Goal: Task Accomplishment & Management: Manage account settings

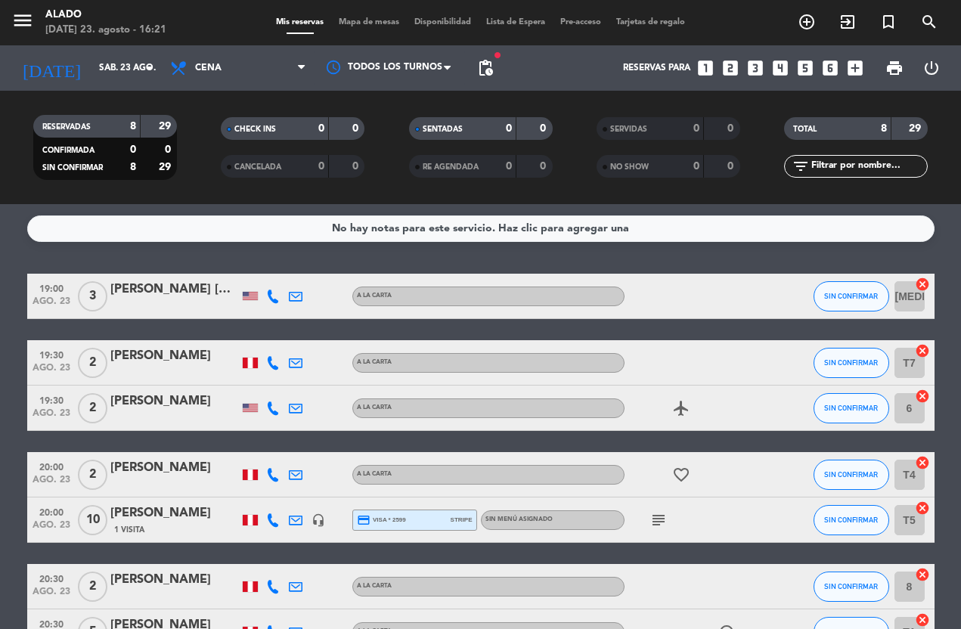
click at [662, 529] on icon "subject" at bounding box center [659, 520] width 18 height 18
click at [654, 524] on icon "subject" at bounding box center [659, 520] width 18 height 18
click at [923, 284] on icon "cancel" at bounding box center [922, 284] width 15 height 15
click at [906, 301] on icon "border_all" at bounding box center [912, 296] width 18 height 18
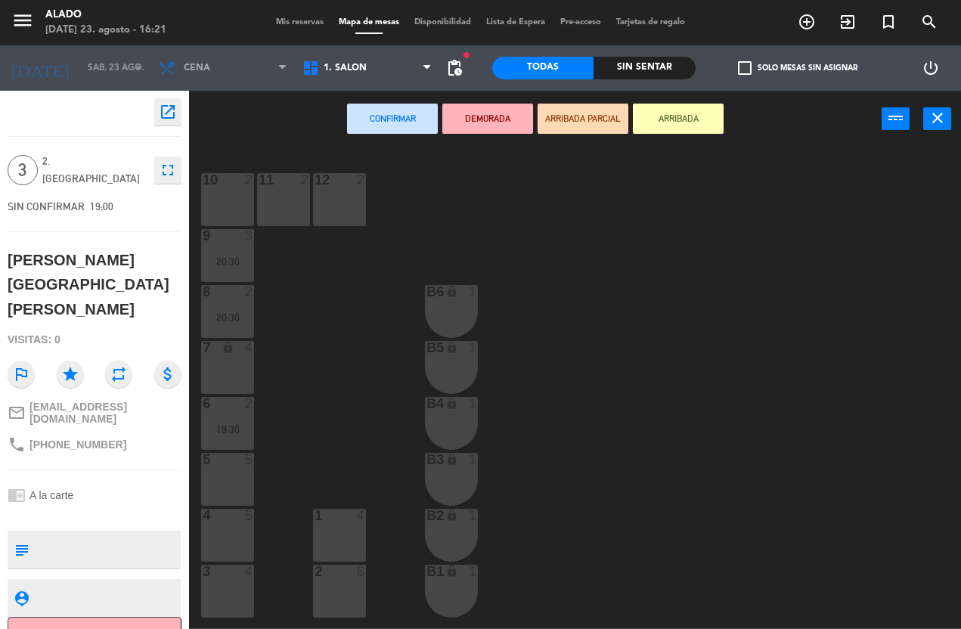
click at [232, 592] on div "3 4" at bounding box center [227, 591] width 53 height 53
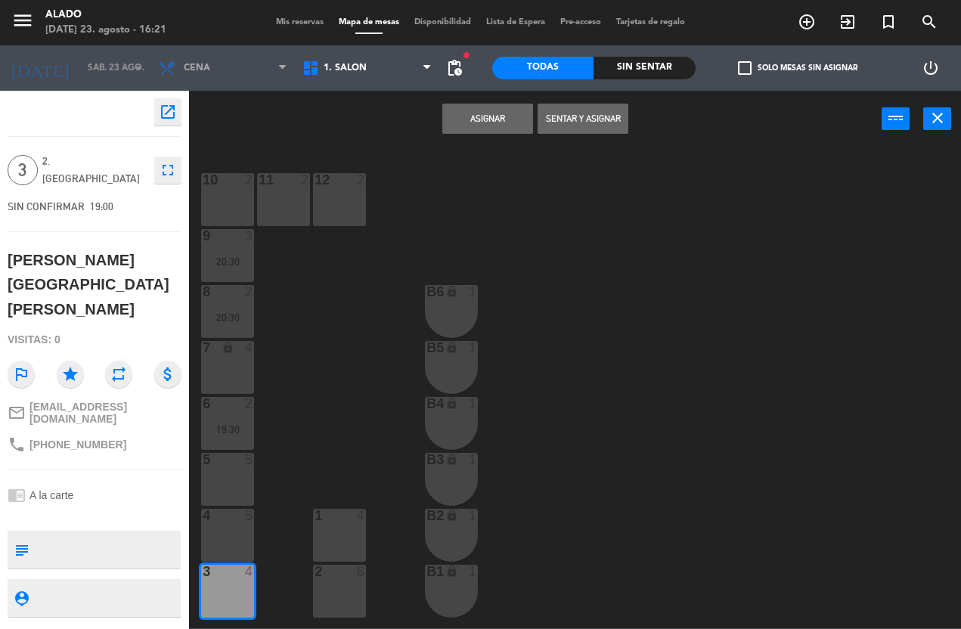
click at [485, 116] on button "Asignar" at bounding box center [487, 119] width 91 height 30
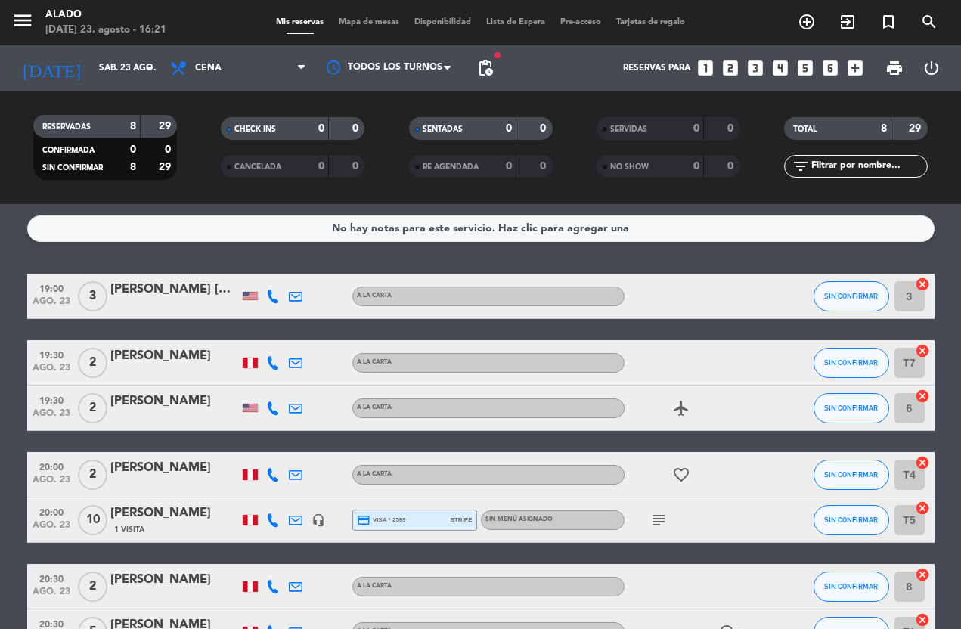
click at [924, 352] on icon "cancel" at bounding box center [922, 350] width 15 height 15
click at [916, 358] on icon "border_all" at bounding box center [912, 363] width 18 height 18
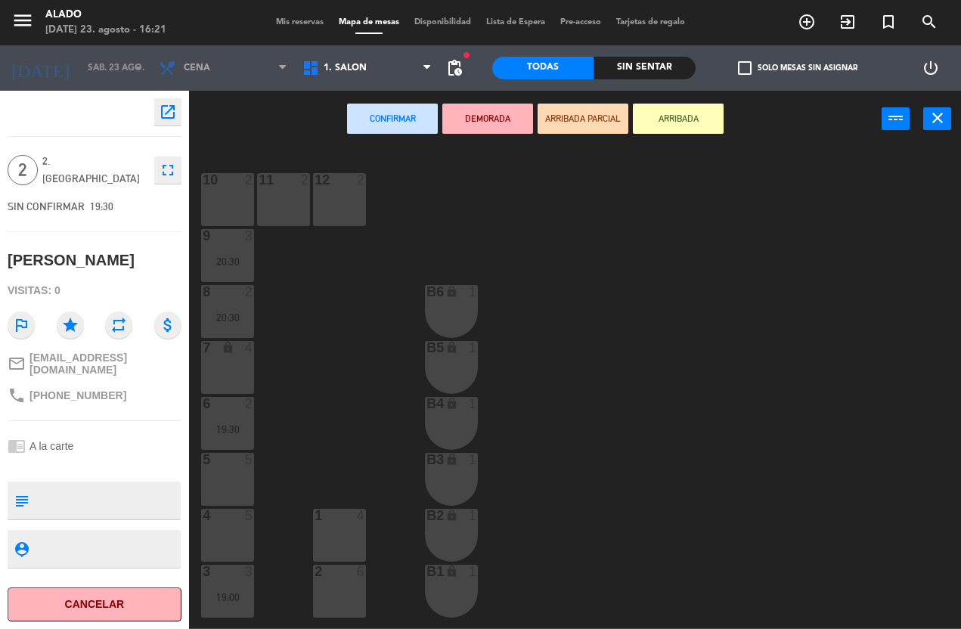
click at [352, 47] on div "1. Salón 2. Terraza 3. Mezzanine 1. Salón 1. Salón 2. Terraza 3. [GEOGRAPHIC_DA…" at bounding box center [367, 67] width 144 height 45
click at [355, 65] on span "1. Salón" at bounding box center [345, 68] width 43 height 11
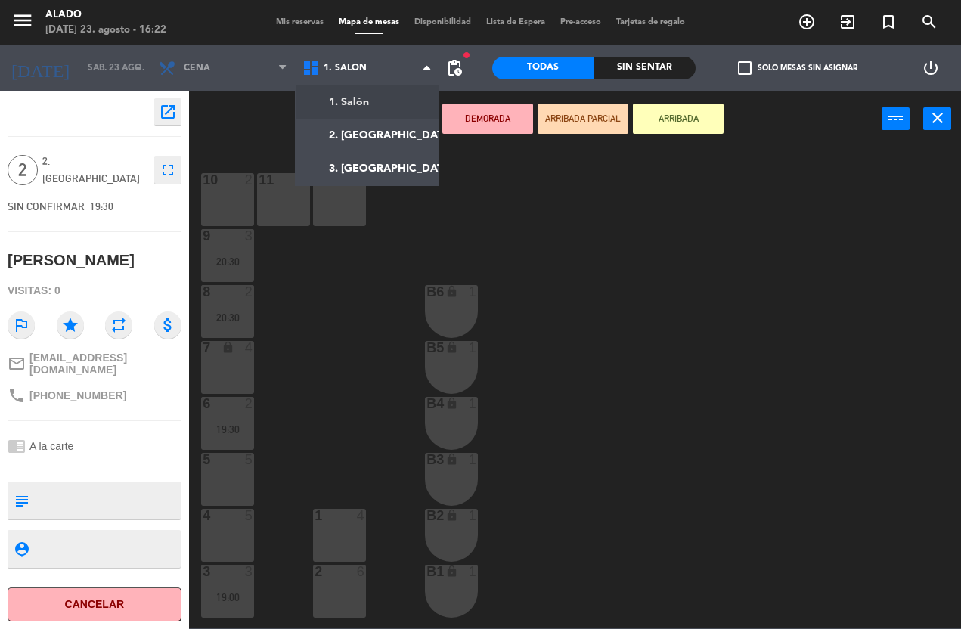
click at [389, 138] on ng-component "menu Alado [DATE] 23. agosto - 16:22 Mis reservas Mapa de mesas Disponibilidad …" at bounding box center [480, 314] width 961 height 628
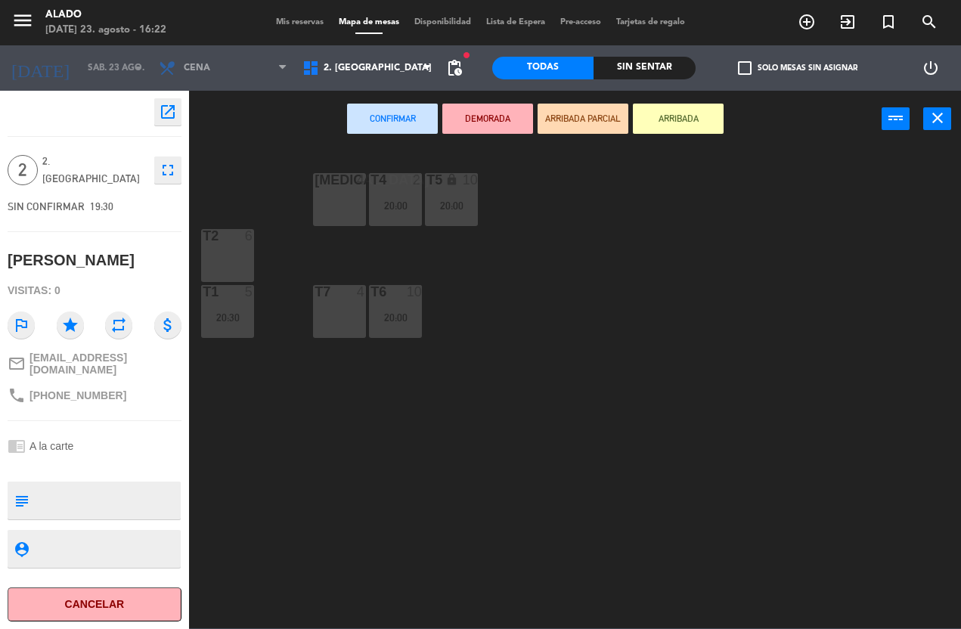
click at [336, 194] on div "[MEDICAL_DATA] 4" at bounding box center [339, 199] width 53 height 53
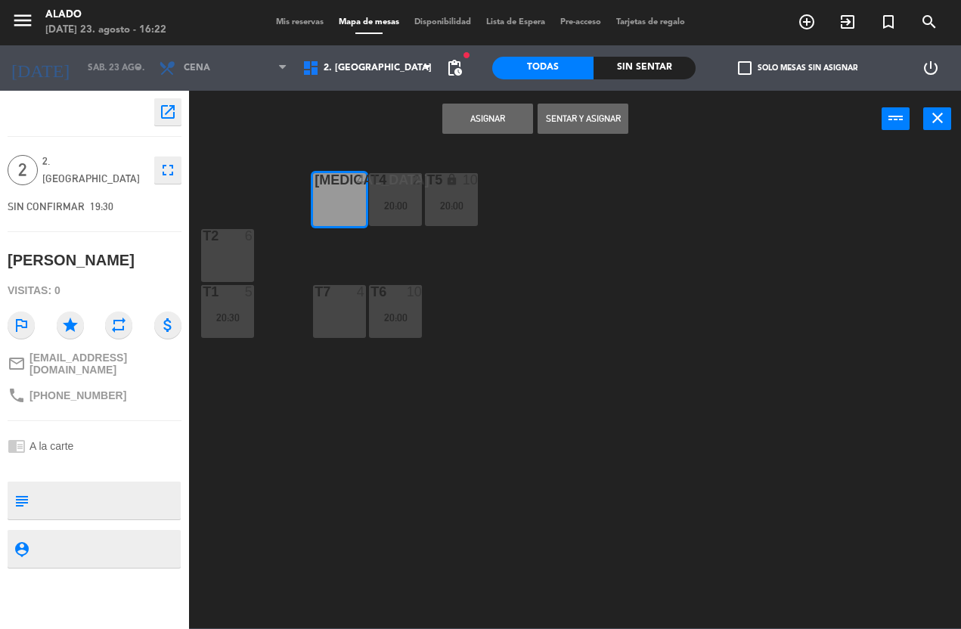
click at [498, 123] on button "Asignar" at bounding box center [487, 119] width 91 height 30
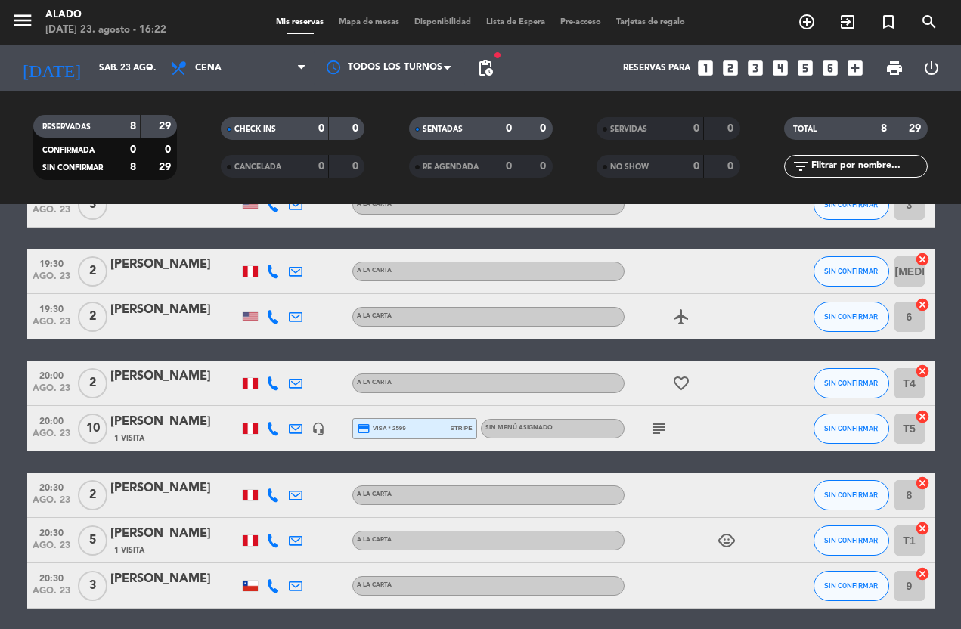
scroll to position [90, 0]
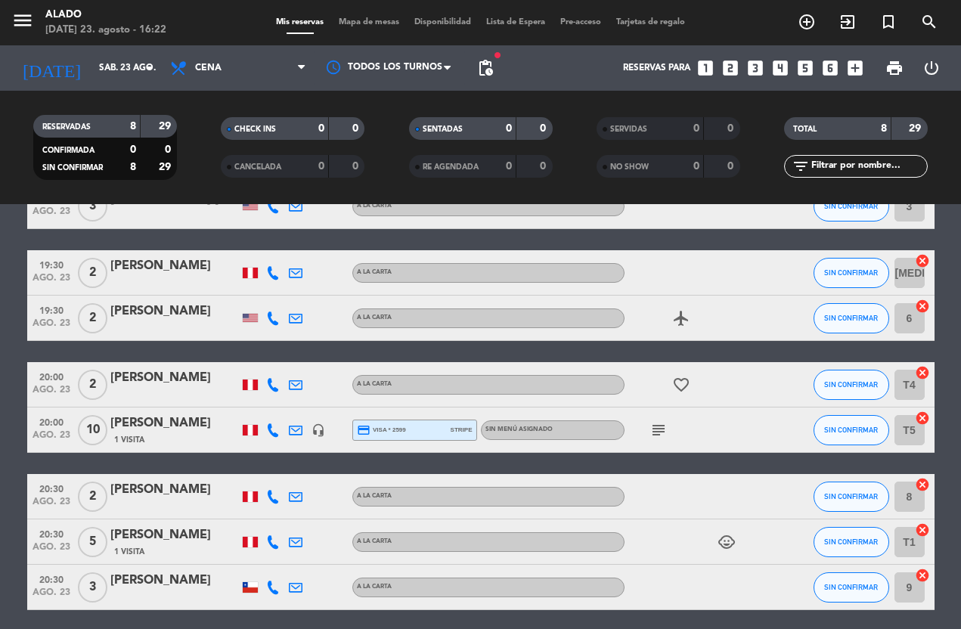
click at [923, 484] on icon "cancel" at bounding box center [922, 484] width 15 height 15
click at [913, 488] on icon "border_all" at bounding box center [912, 497] width 18 height 18
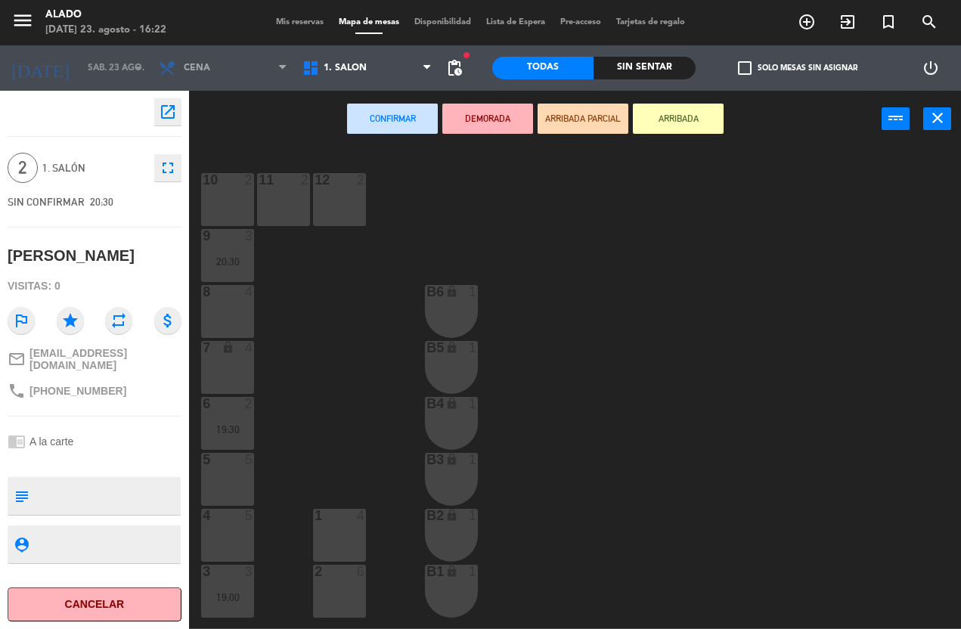
click at [349, 523] on div "1 4" at bounding box center [339, 516] width 53 height 15
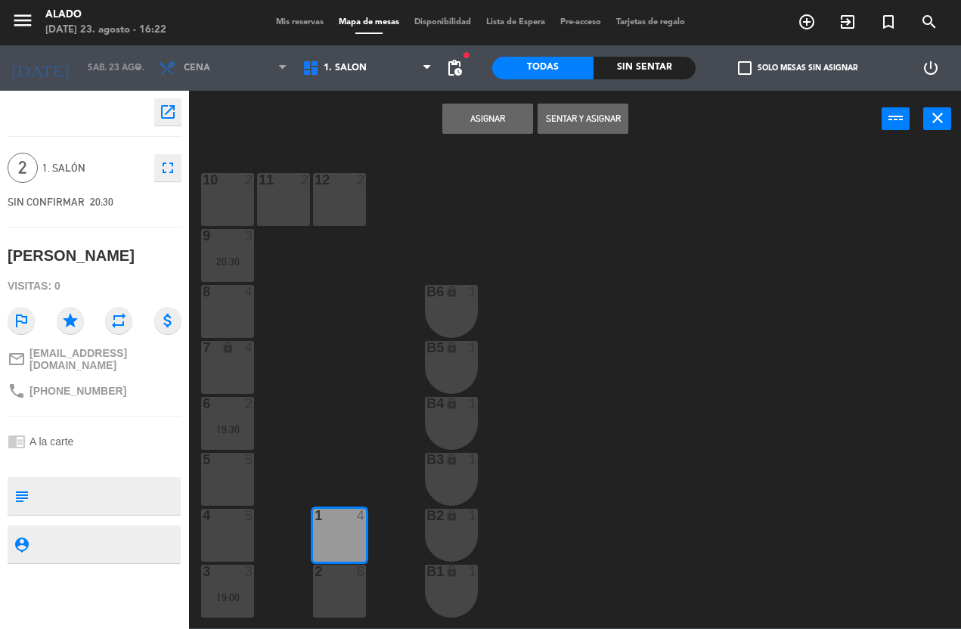
click at [485, 118] on button "Asignar" at bounding box center [487, 119] width 91 height 30
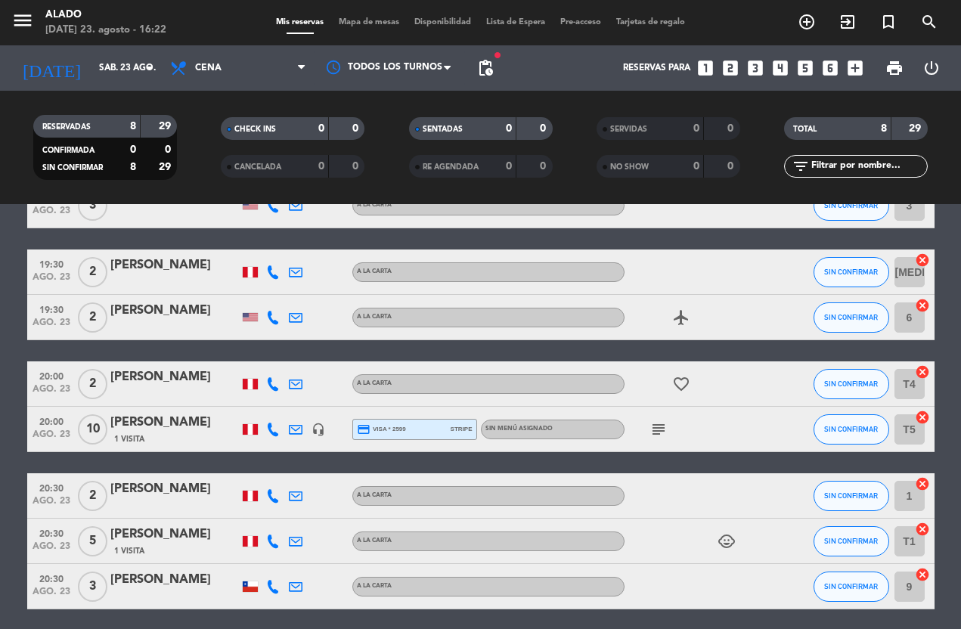
scroll to position [90, 0]
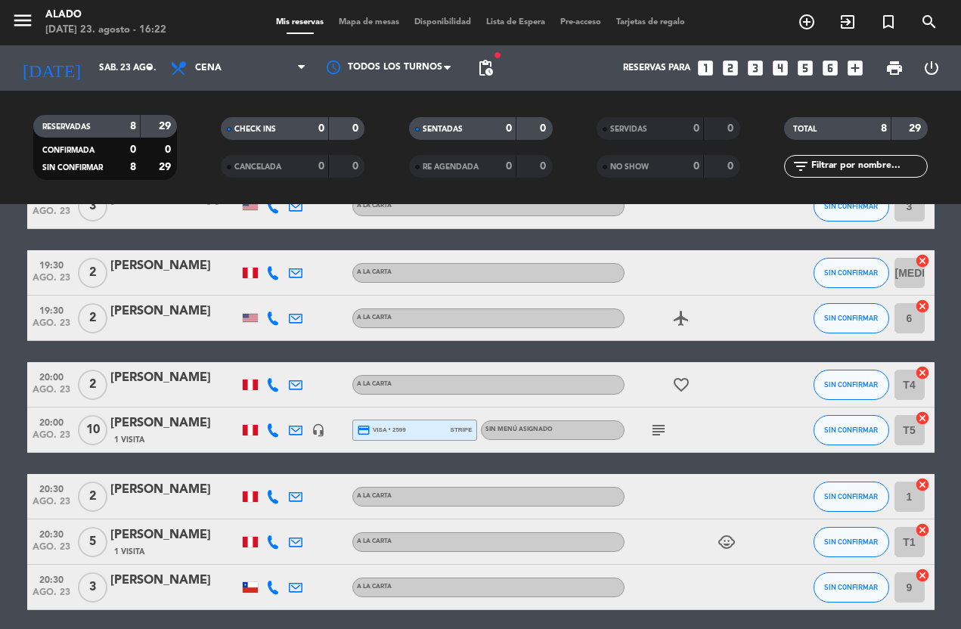
click at [926, 526] on icon "cancel" at bounding box center [922, 529] width 15 height 15
click at [914, 539] on icon "border_all" at bounding box center [912, 542] width 18 height 18
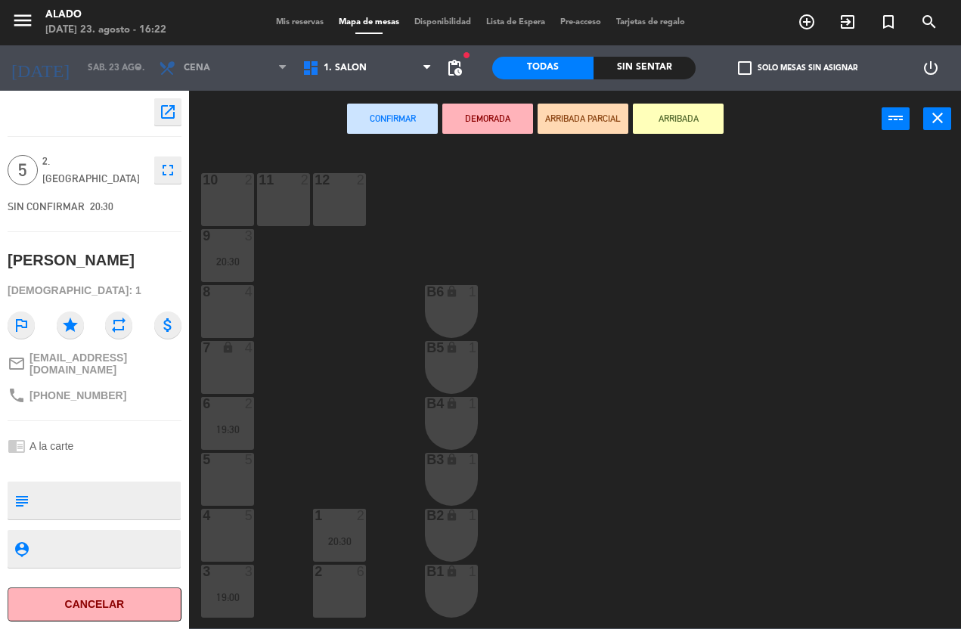
click at [243, 473] on div "5 5" at bounding box center [227, 479] width 53 height 53
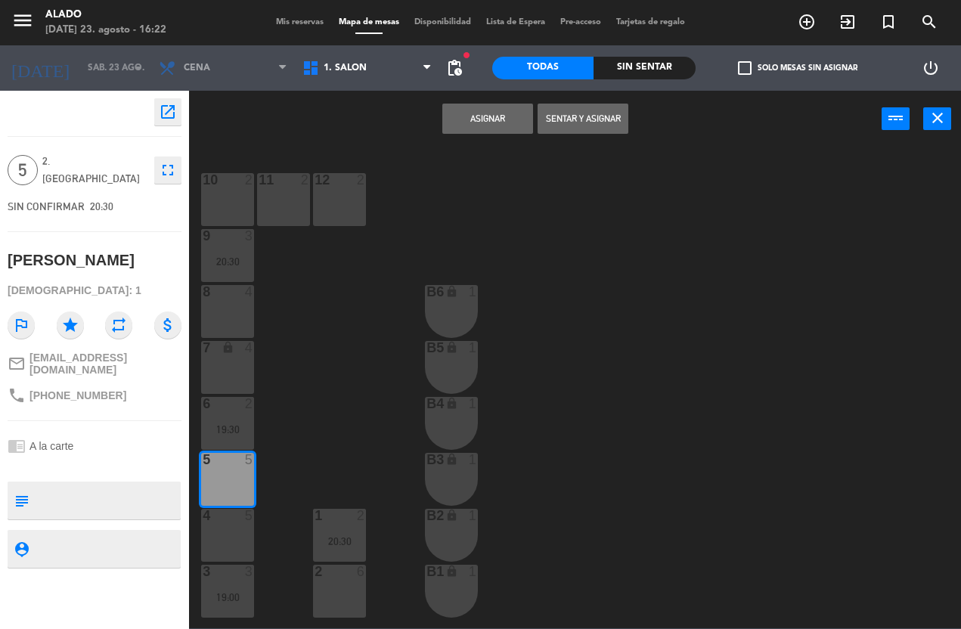
click at [504, 122] on button "Asignar" at bounding box center [487, 119] width 91 height 30
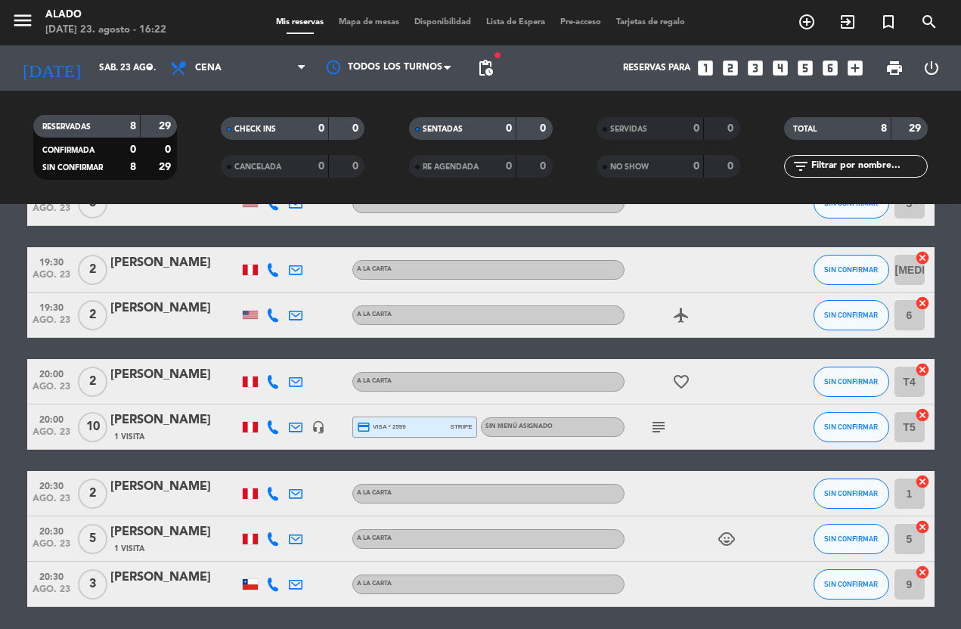
scroll to position [90, 0]
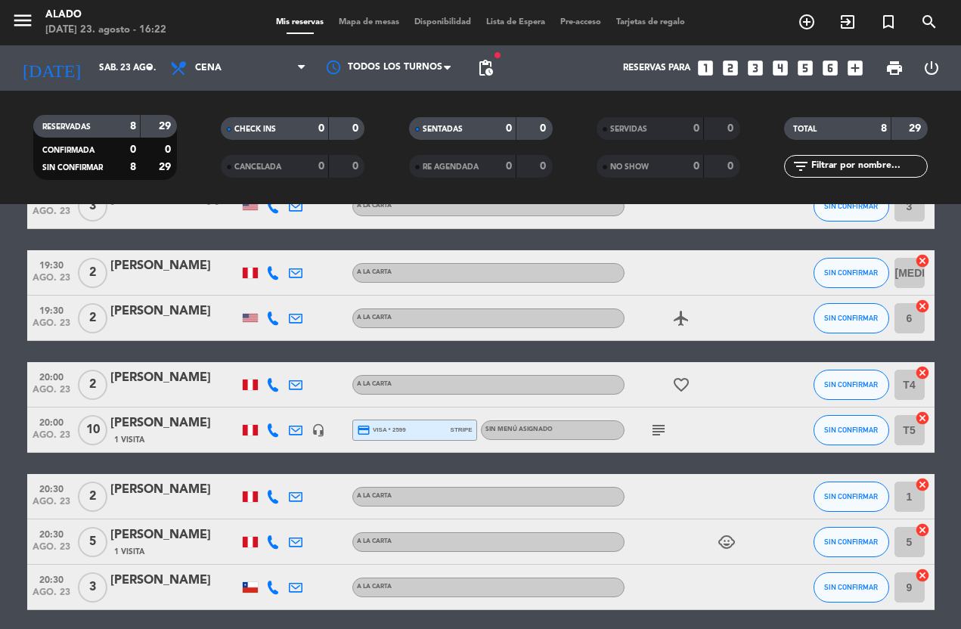
click at [929, 569] on icon "cancel" at bounding box center [922, 575] width 15 height 15
click at [914, 579] on icon "border_all" at bounding box center [912, 587] width 18 height 18
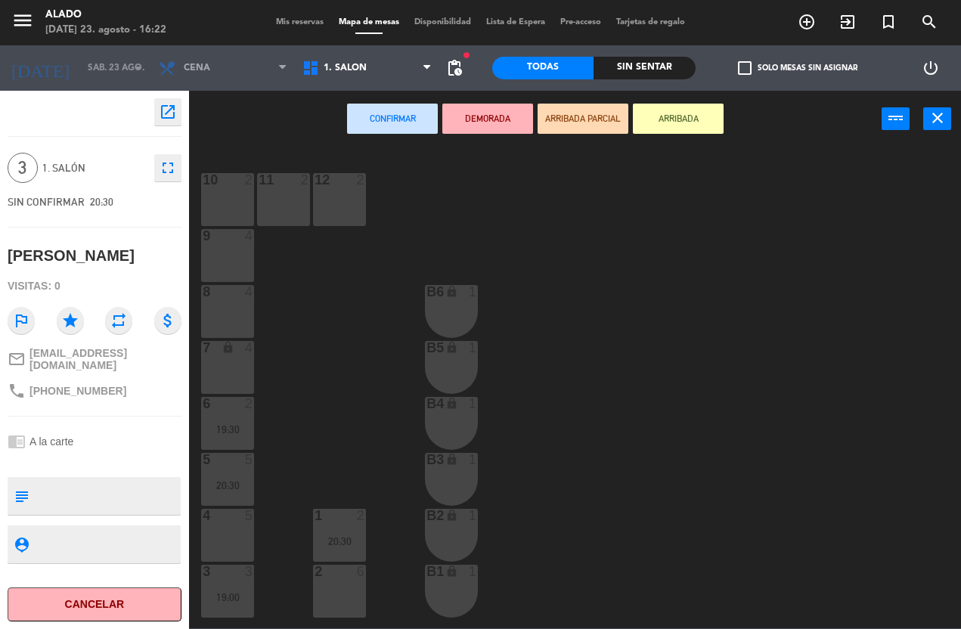
click at [241, 526] on div "4 5" at bounding box center [227, 535] width 53 height 53
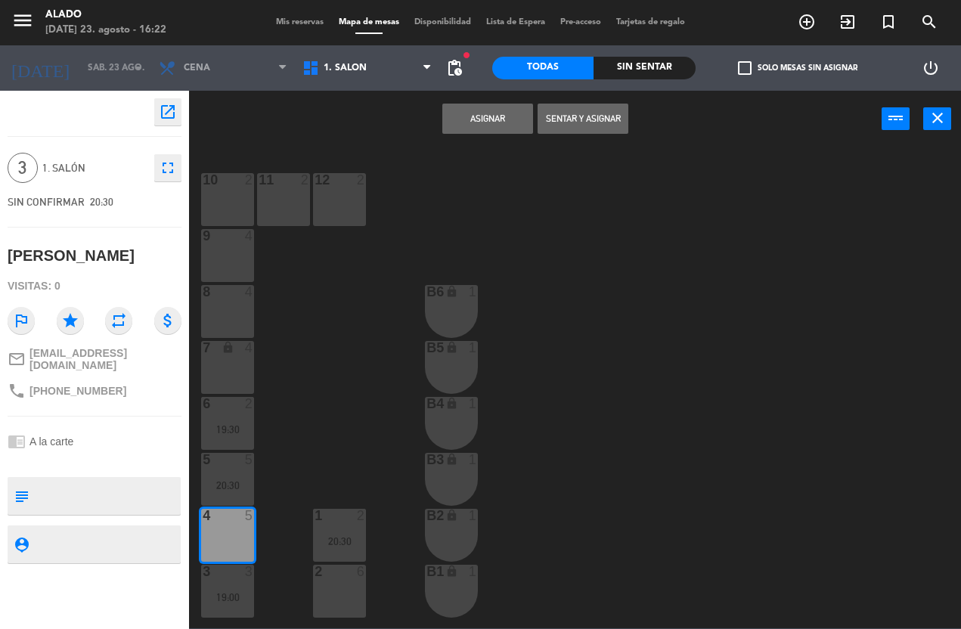
click at [483, 132] on button "Asignar" at bounding box center [487, 119] width 91 height 30
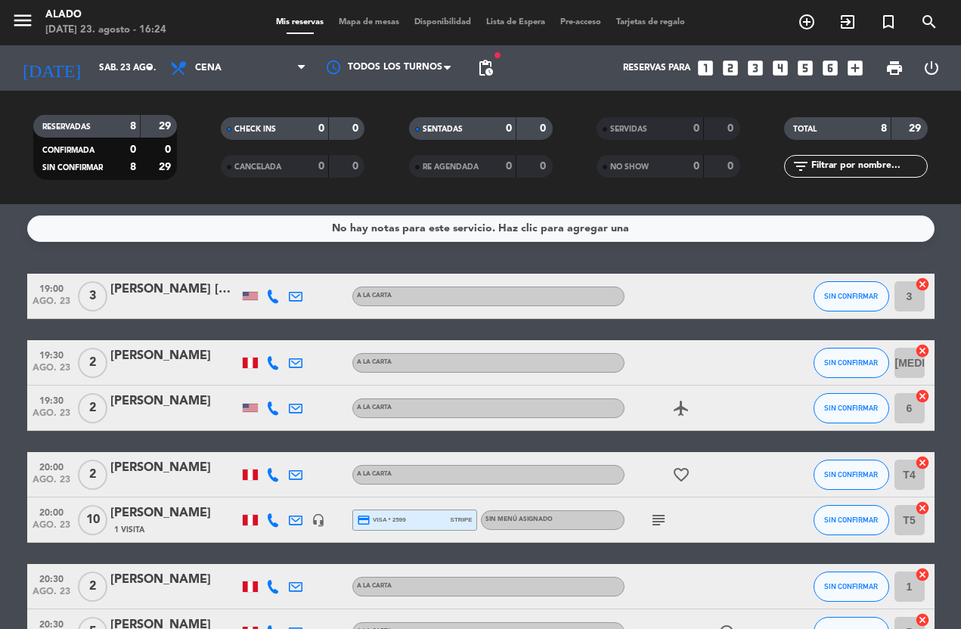
click at [212, 76] on span "Cena" at bounding box center [238, 67] width 151 height 33
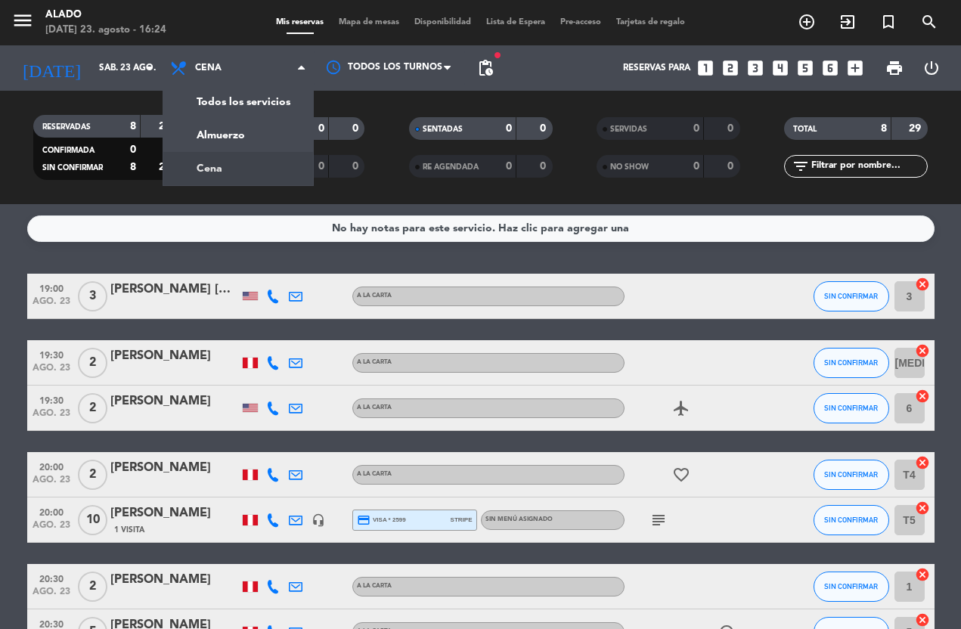
click at [250, 144] on div "menu Alado [DATE] 23. agosto - 16:24 Mis reservas Mapa de mesas Disponibilidad …" at bounding box center [480, 102] width 961 height 204
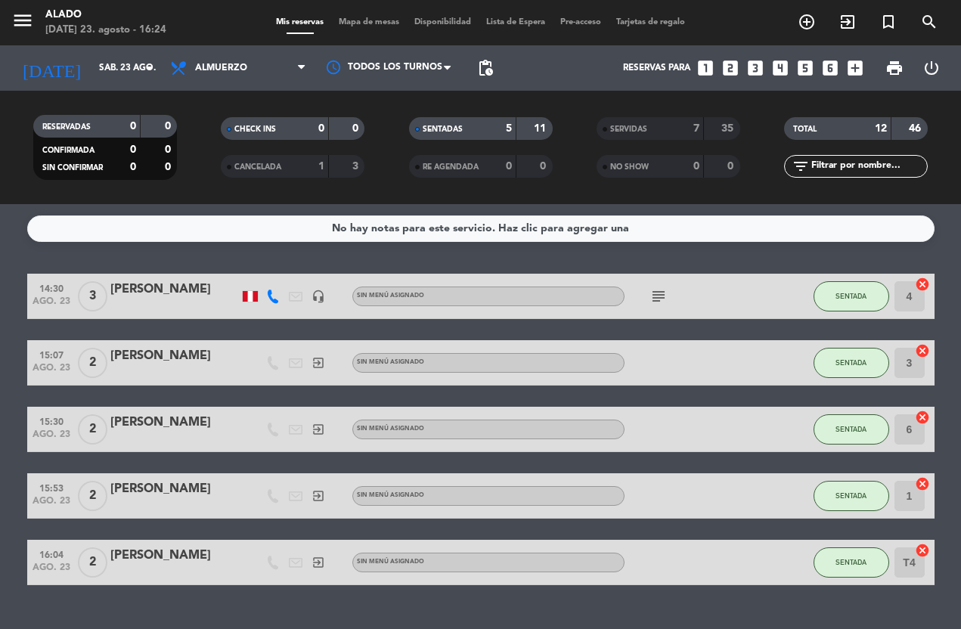
click at [844, 491] on span "SENTADA" at bounding box center [851, 495] width 31 height 8
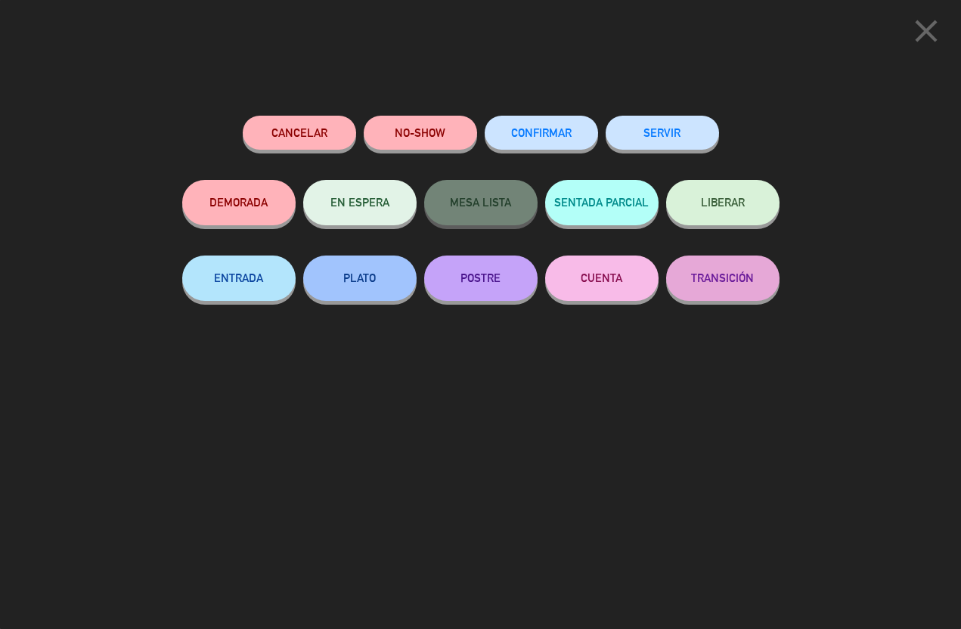
click at [674, 132] on button "SERVIR" at bounding box center [662, 133] width 113 height 34
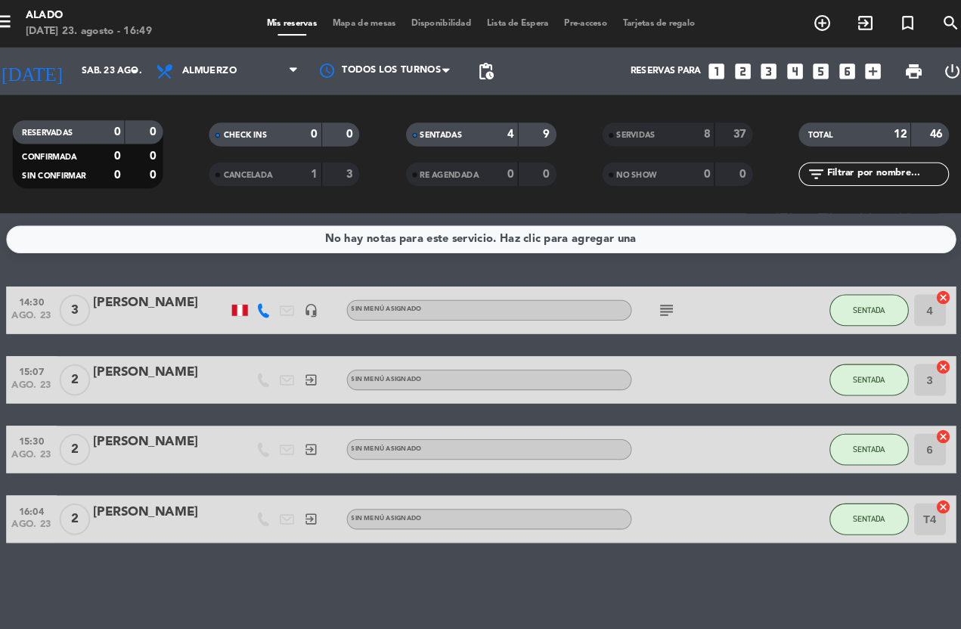
click at [751, 563] on div "No hay notas para este servicio. Haz clic para agregar una 14:30 [DATE] 3 [PERS…" at bounding box center [480, 416] width 961 height 425
click at [718, 414] on div at bounding box center [693, 429] width 136 height 45
click at [839, 432] on span "SENTADA" at bounding box center [851, 429] width 31 height 8
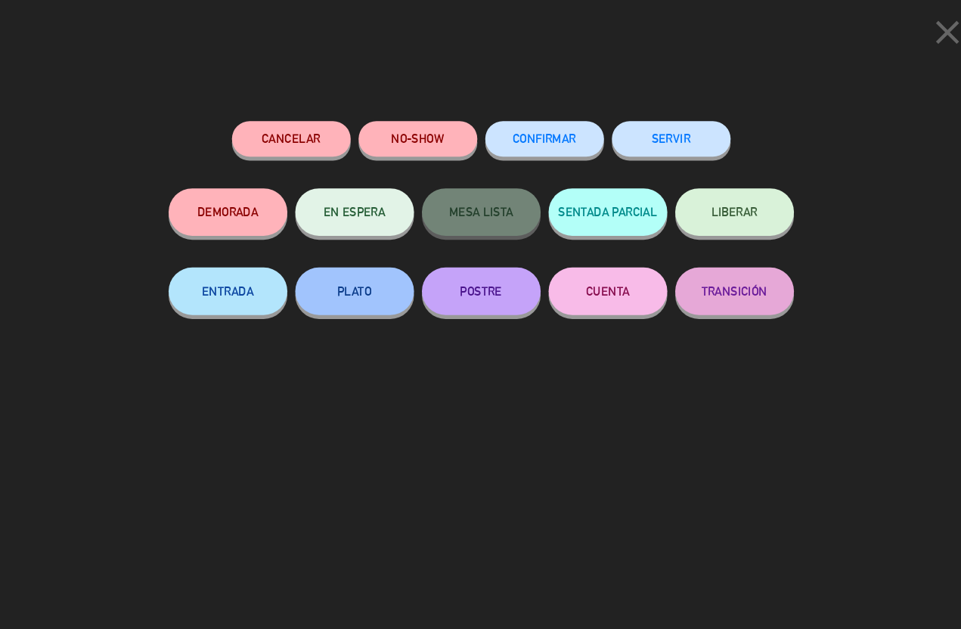
click at [650, 133] on button "SERVIR" at bounding box center [662, 133] width 113 height 34
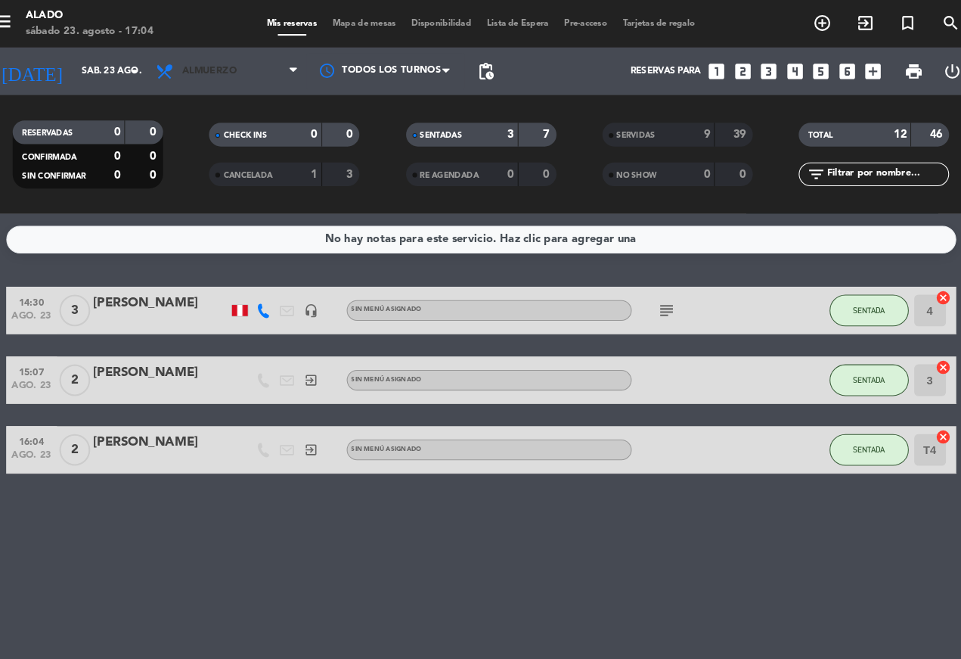
click at [247, 61] on span "Almuerzo" at bounding box center [238, 67] width 151 height 33
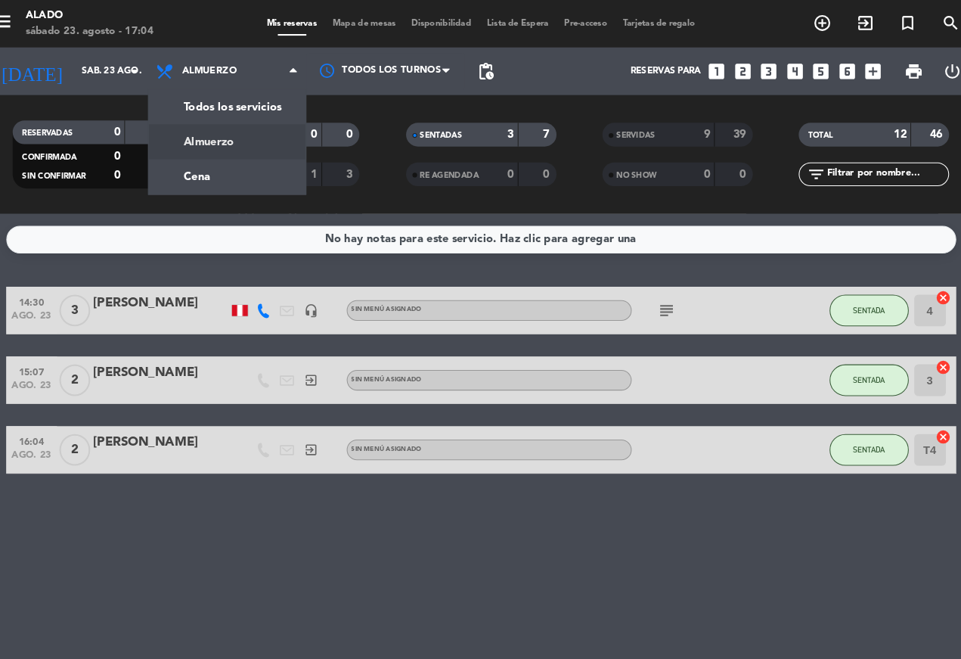
click at [238, 163] on div "menu Alado [DATE] 23. agosto - 17:04 Mis reservas Mapa de mesas Disponibilidad …" at bounding box center [480, 102] width 961 height 204
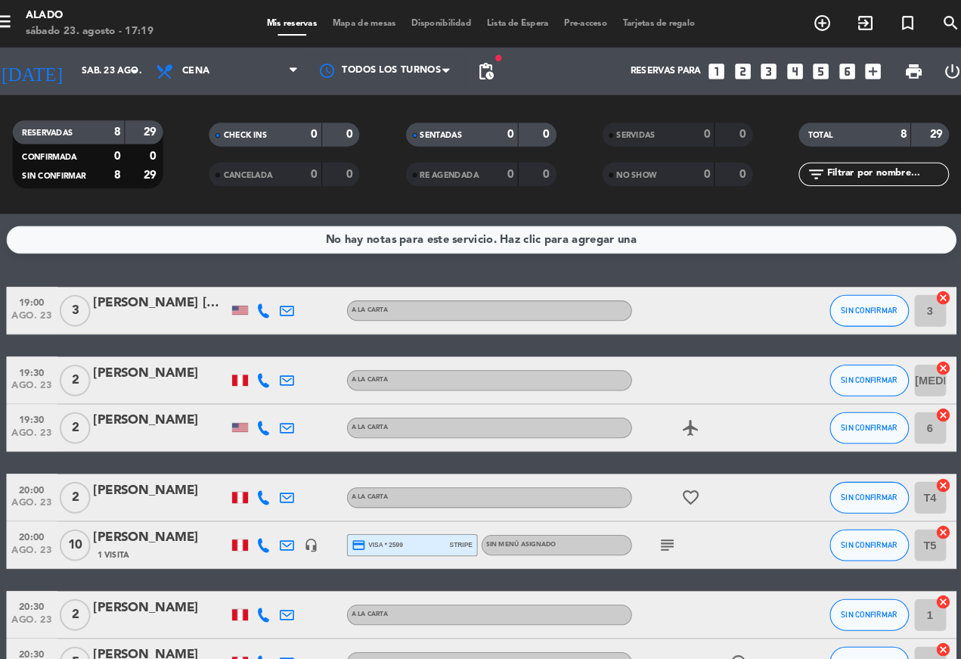
click at [894, 352] on input "[MEDICAL_DATA]" at bounding box center [909, 363] width 30 height 30
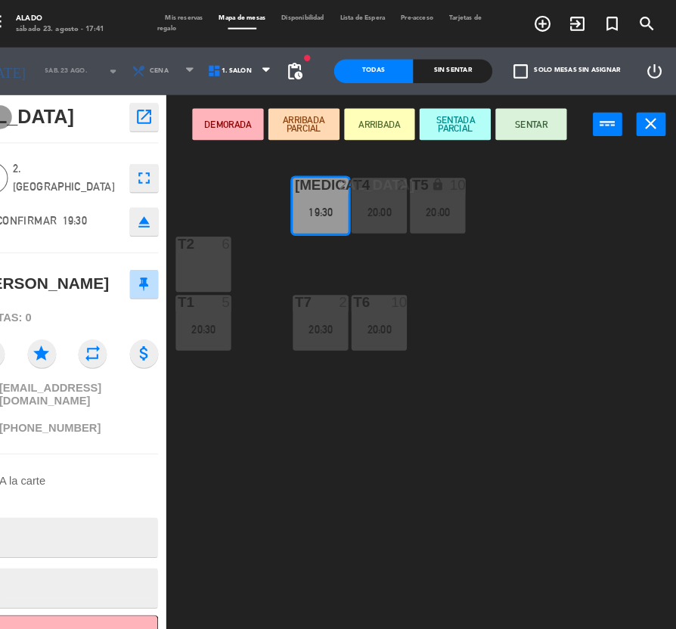
click at [427, 475] on div "[MEDICAL_DATA] 2 19:30 T4 2 20:00 T5 lock 10 20:00 T2 6 T7 2 20:30 T6 10 20:00 …" at bounding box center [436, 385] width 480 height 482
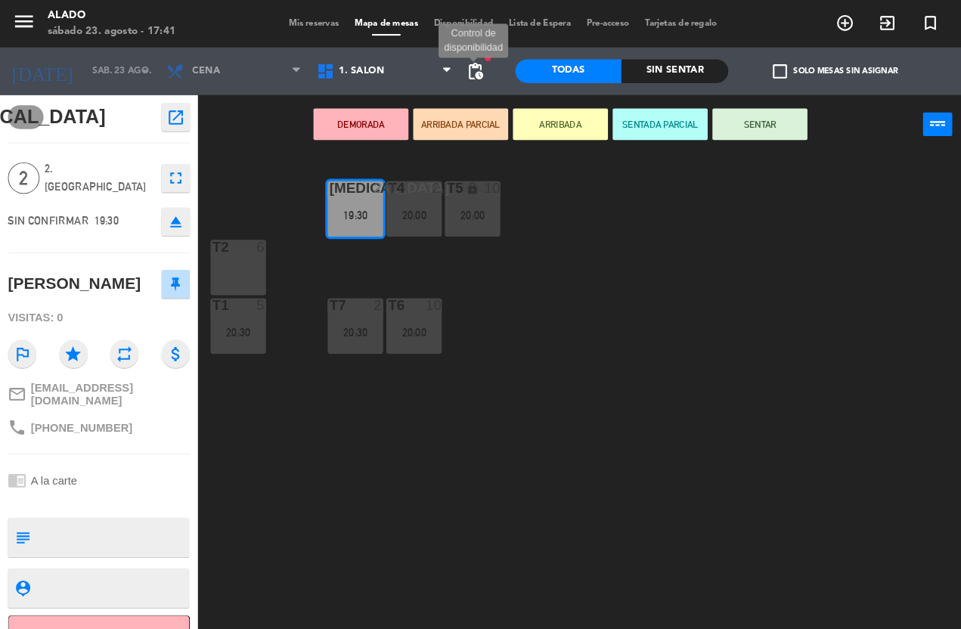
click at [459, 60] on span "pending_actions" at bounding box center [454, 68] width 18 height 18
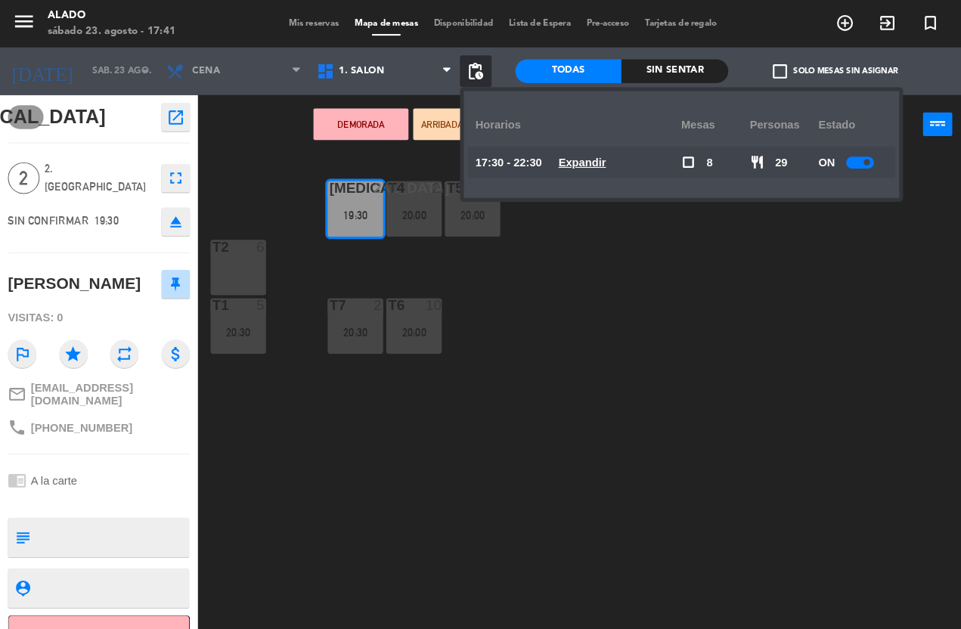
click at [493, 545] on div "[MEDICAL_DATA] 2 19:30 T4 2 20:00 T5 lock 10 20:00 T2 6 T7 2 20:30 T6 10 20:00 …" at bounding box center [580, 388] width 762 height 482
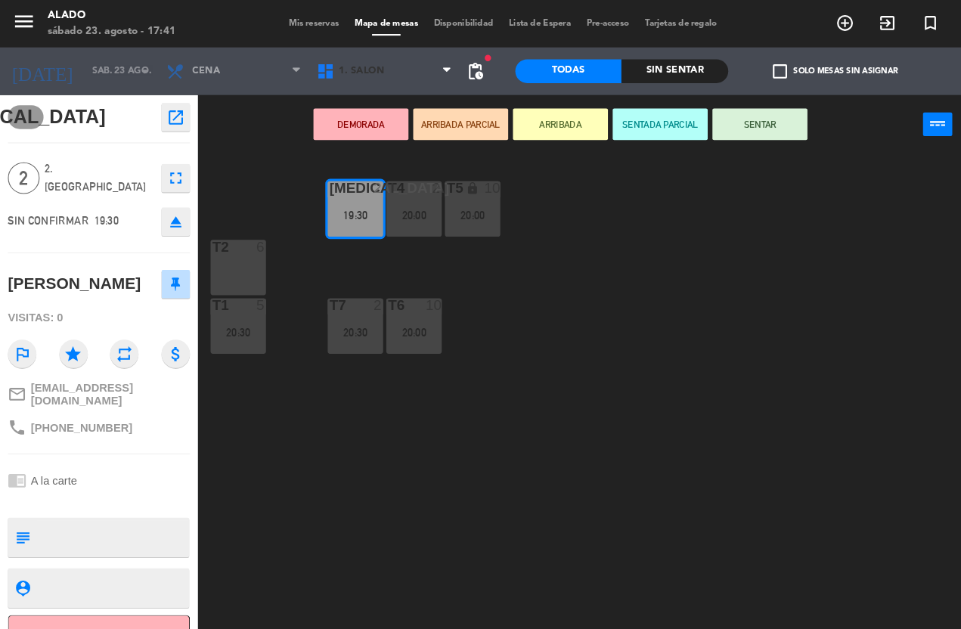
click at [328, 55] on span "1. Salón" at bounding box center [367, 67] width 144 height 33
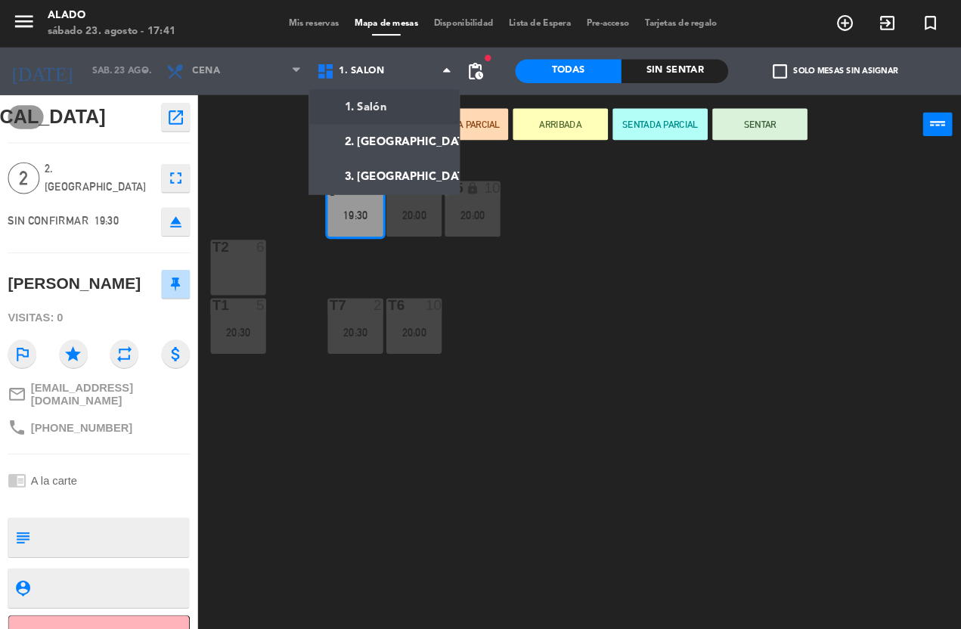
click at [269, 62] on span "Cena" at bounding box center [223, 67] width 144 height 33
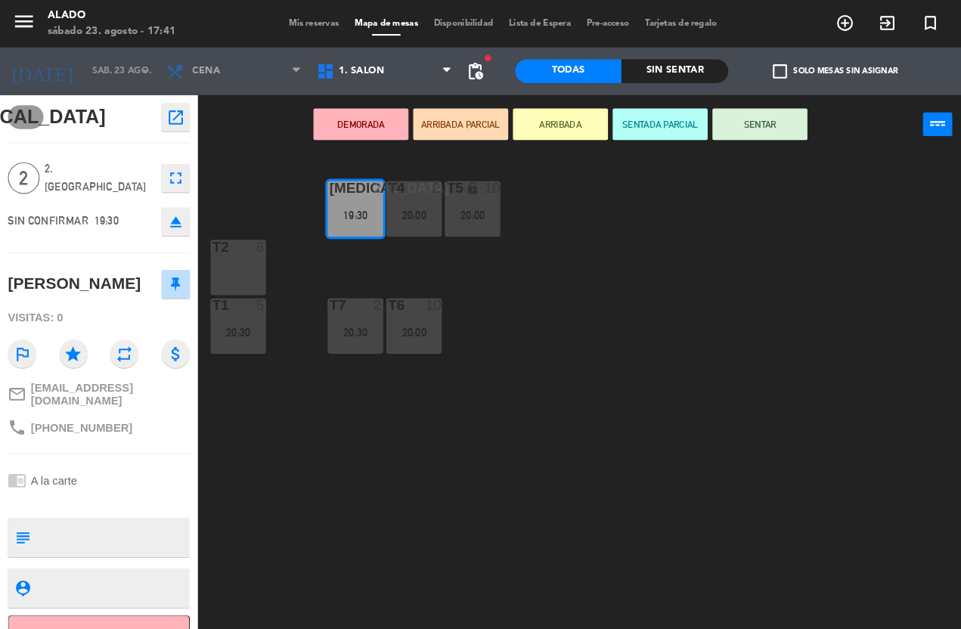
click at [200, 70] on span "Cena" at bounding box center [197, 68] width 26 height 11
click at [482, 521] on div "T3 2 19:30 T4 2 20:00 T5 lock 10 20:00 T2 6 T7 2 20:30 T6 10 20:00 T1 5 20:30" at bounding box center [580, 388] width 762 height 482
click at [171, 164] on icon "fullscreen" at bounding box center [168, 170] width 18 height 18
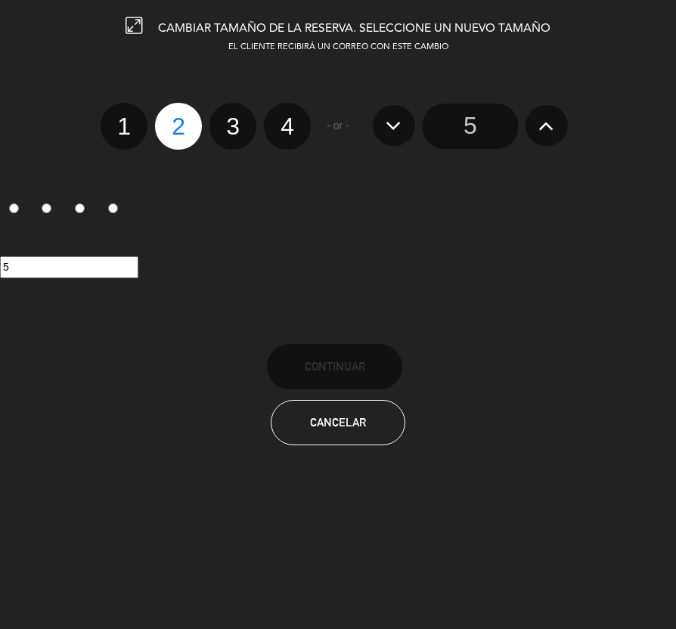
click at [206, 479] on div "CAMBIAR TAMAÑO DE LA RESERVA. SELECCIONE UN NUEVO TAMAÑO EL CLIENTE RECIBIRÁ UN…" at bounding box center [338, 314] width 676 height 629
click at [103, 121] on label "1" at bounding box center [124, 126] width 47 height 47
click at [117, 118] on input "1" at bounding box center [122, 113] width 10 height 10
radio input "true"
radio input "false"
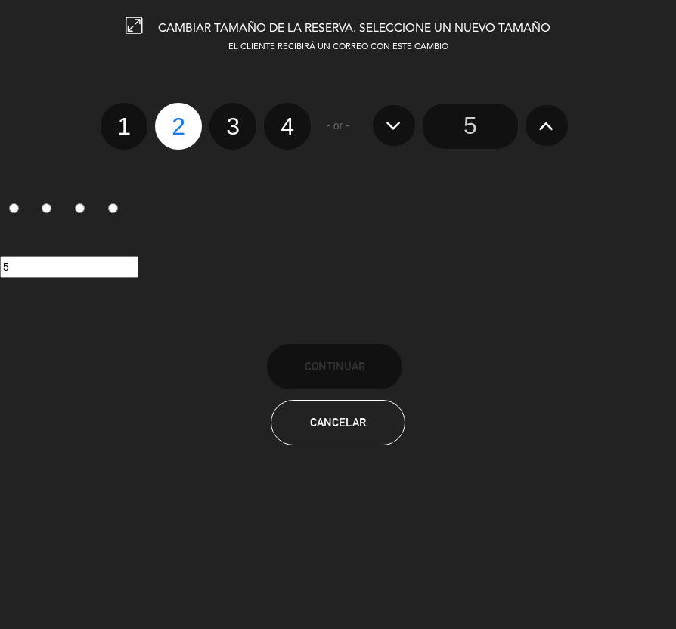
radio input "false"
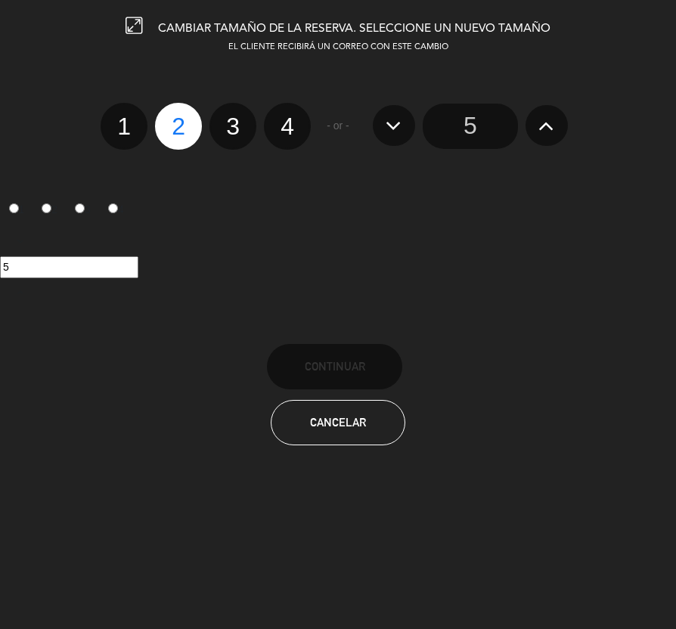
radio input "true"
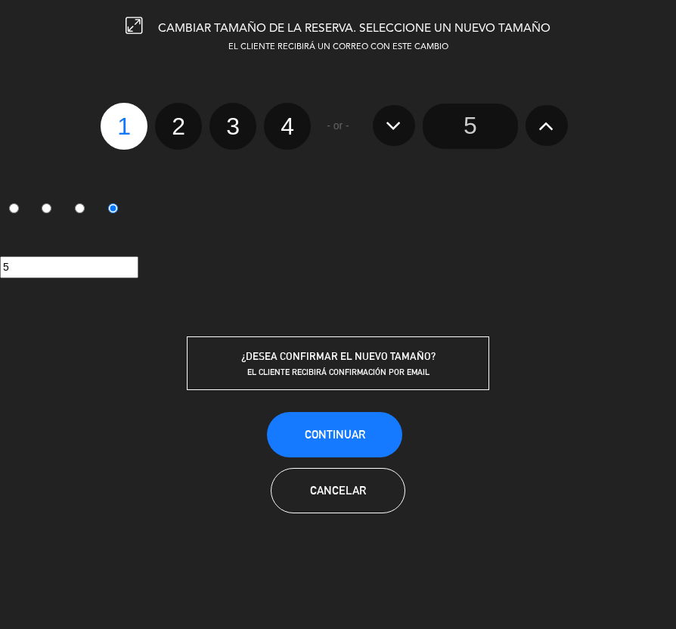
click at [335, 504] on button "Cancelar" at bounding box center [338, 490] width 135 height 45
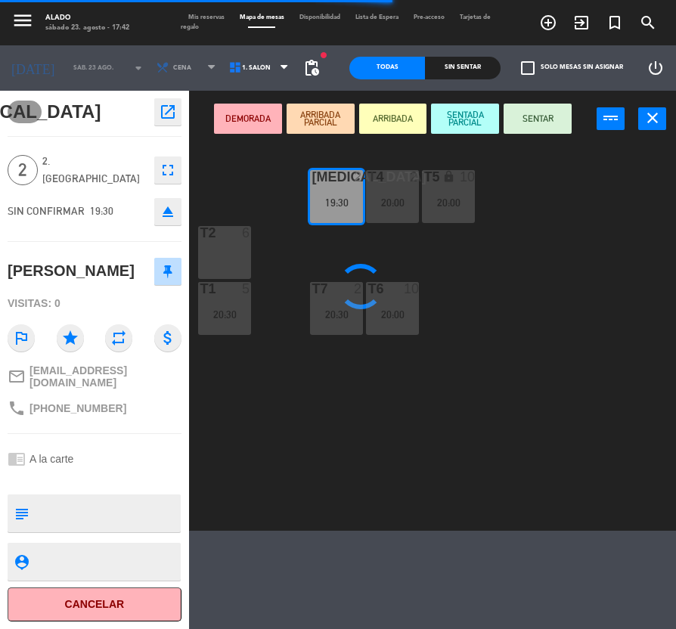
click at [417, 535] on div "menu Alado sábado 23. agosto - 17:42 Mis reservas Mapa de mesas Disponibilidad …" at bounding box center [338, 314] width 676 height 629
click at [476, 475] on div "T3 2 19:30 T4 2 20:00 T5 lock 10 20:00 T2 6 T7 2 20:30 T6 10 20:00 T1 5 20:30" at bounding box center [436, 337] width 480 height 387
click at [535, 469] on div "T3 2 19:30 T4 2 20:00 T5 lock 10 20:00 T2 6 T7 2 20:30 T6 10 20:00 T1 5 20:30" at bounding box center [436, 337] width 480 height 387
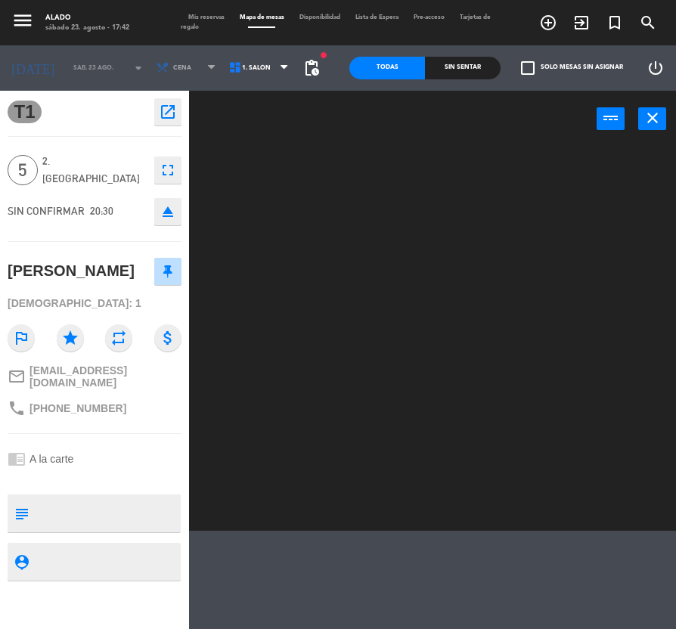
click at [242, 64] on span "1. Salón" at bounding box center [256, 68] width 29 height 8
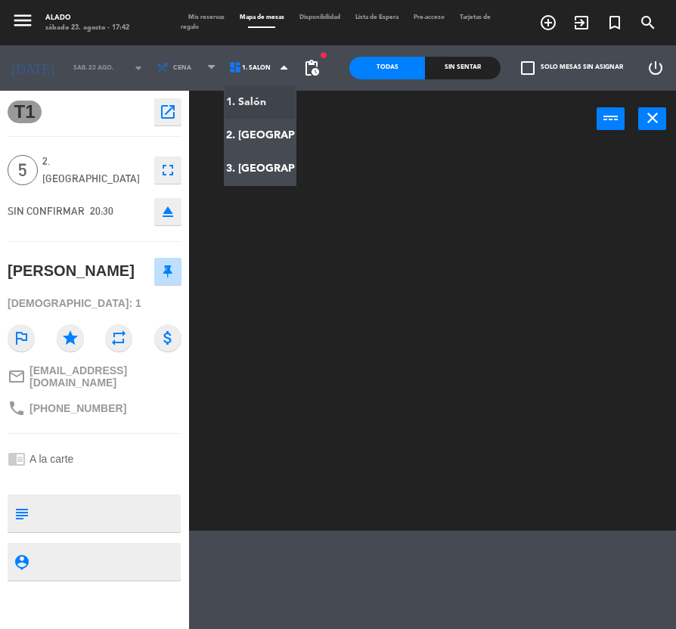
click at [519, 340] on div at bounding box center [436, 337] width 480 height 387
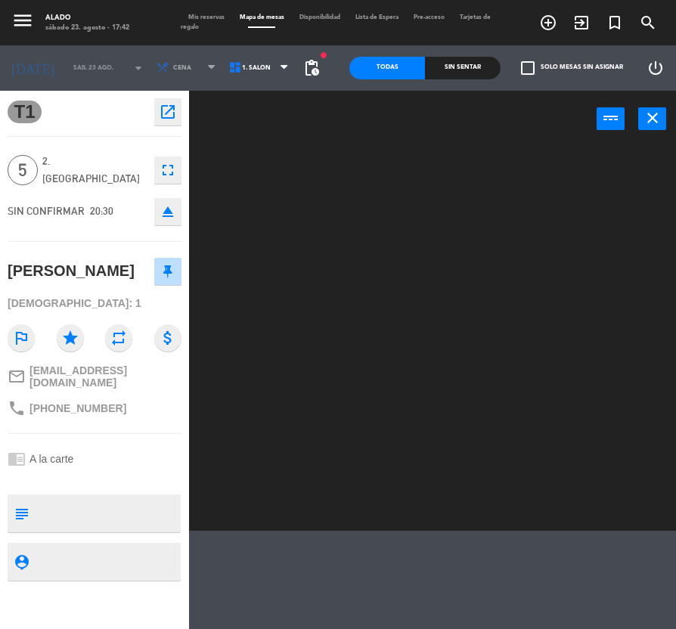
click at [166, 60] on span "Cena" at bounding box center [187, 67] width 73 height 33
click at [392, 415] on div at bounding box center [436, 337] width 480 height 387
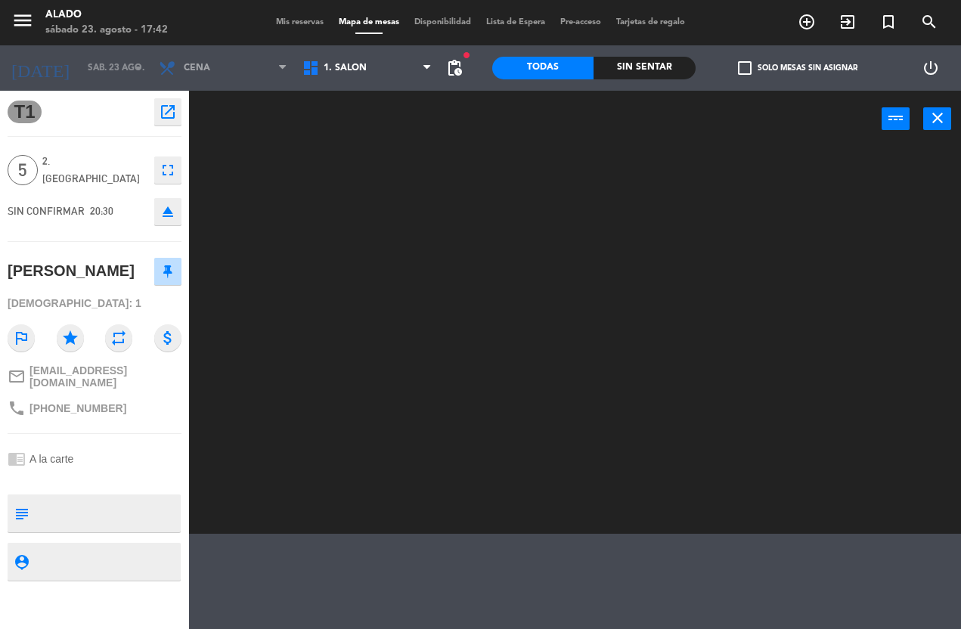
click at [63, 14] on div "Alado" at bounding box center [106, 15] width 122 height 15
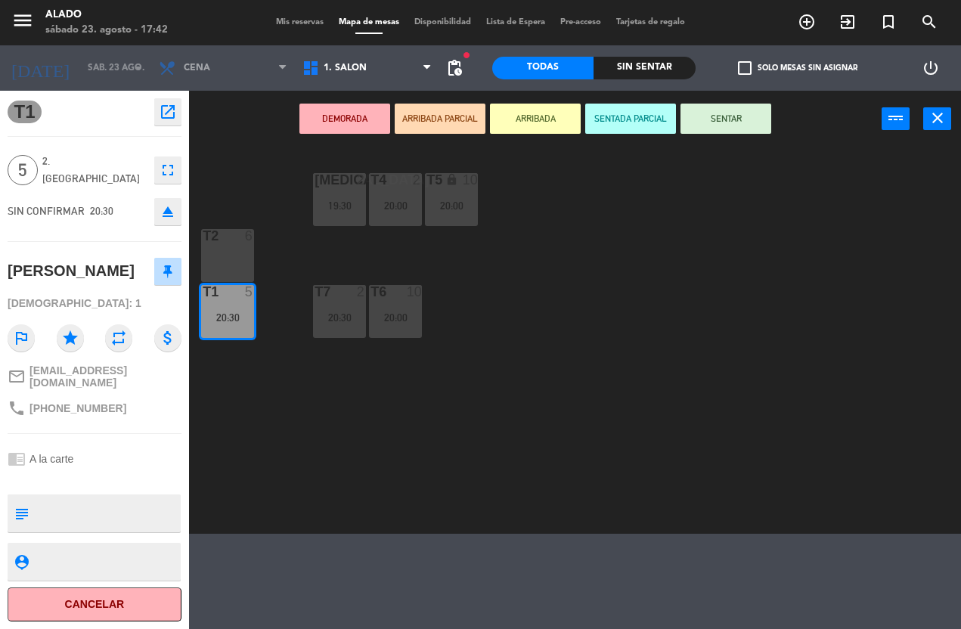
click at [827, 454] on div "T3 2 19:30 T4 2 20:00 T5 lock 10 20:00 T2 6 T7 2 20:30 T6 10 20:00 T1 5 20:30" at bounding box center [580, 340] width 762 height 387
click at [864, 448] on div "T3 2 19:30 T4 2 20:00 T5 lock 10 20:00 T2 6 T7 2 20:30 T6 10 20:00 T1 5 20:30" at bounding box center [580, 340] width 762 height 387
click at [64, 21] on div "Alado" at bounding box center [106, 15] width 122 height 15
click at [65, 20] on div "Alado" at bounding box center [106, 15] width 122 height 15
